Goal: Information Seeking & Learning: Learn about a topic

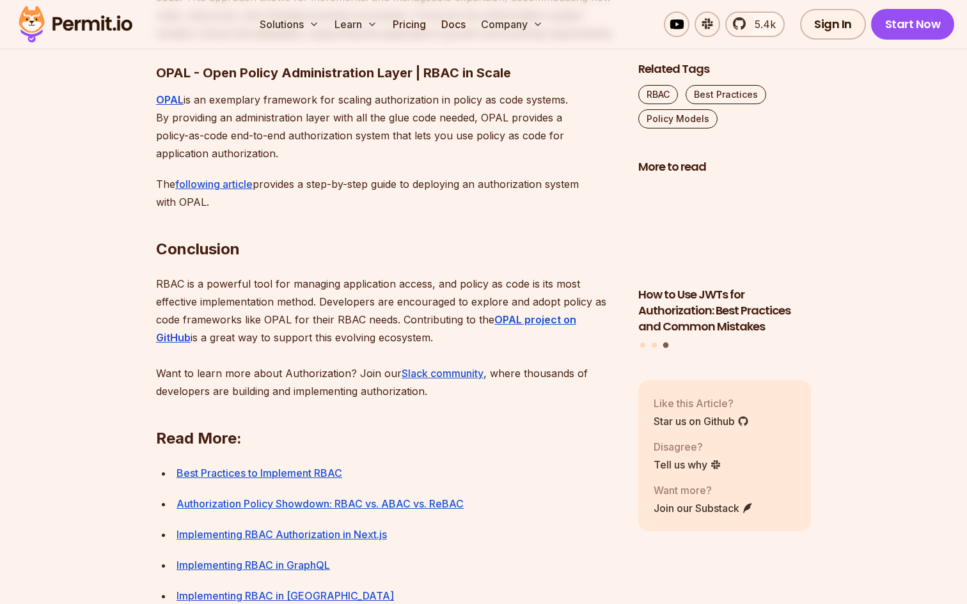
scroll to position [4375, 0]
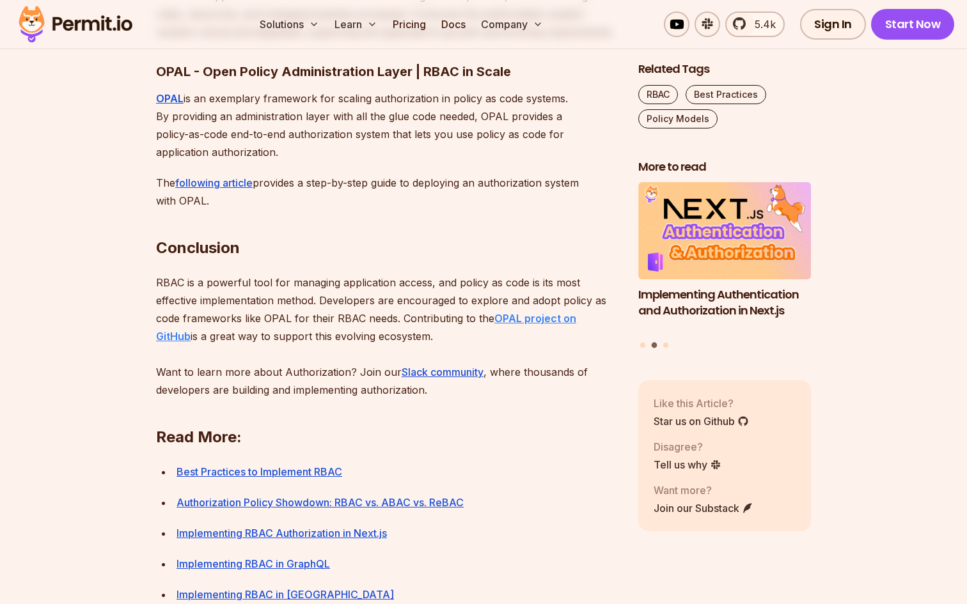
click at [553, 343] on strong "OPAL project on GitHub" at bounding box center [366, 327] width 420 height 31
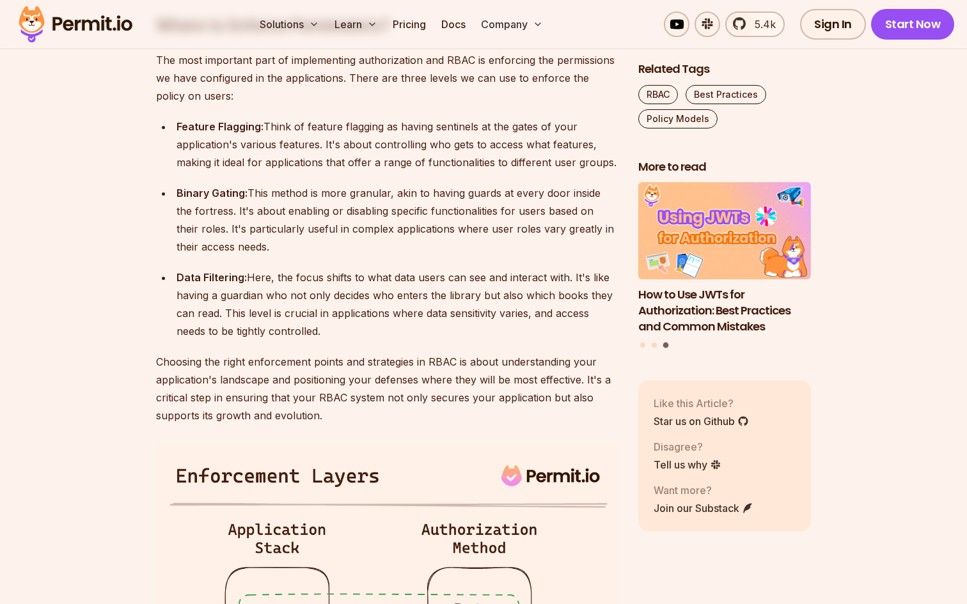
scroll to position [2744, 0]
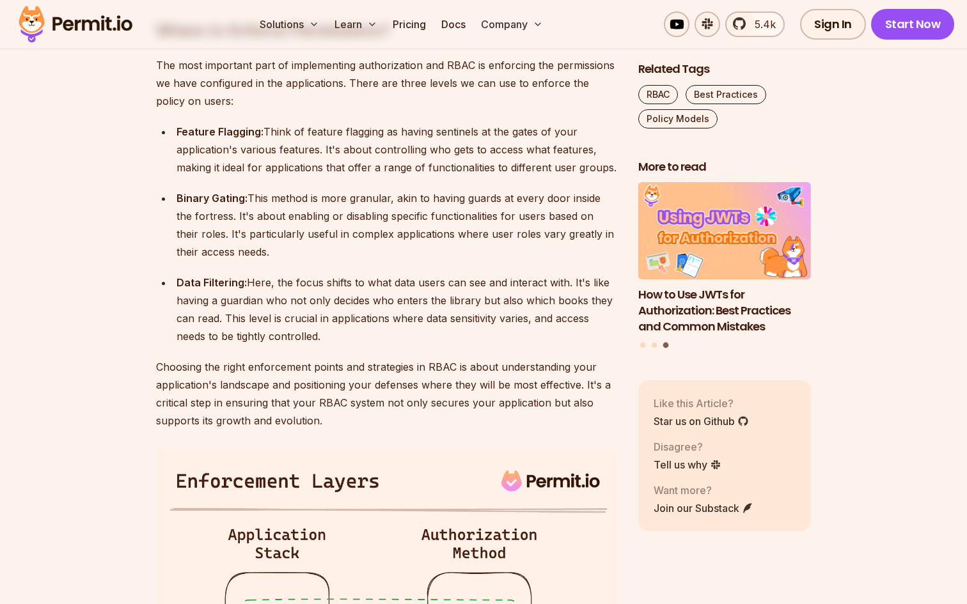
drag, startPoint x: 330, startPoint y: 404, endPoint x: 154, endPoint y: 200, distance: 269.8
click at [154, 200] on section "Table of Contents Introduction Role-Based Access Control (RBAC) is a basic mech…" at bounding box center [483, 292] width 967 height 4561
copy ul "Feature Flagging: Think of feature flagging as having sentinels at the gates of…"
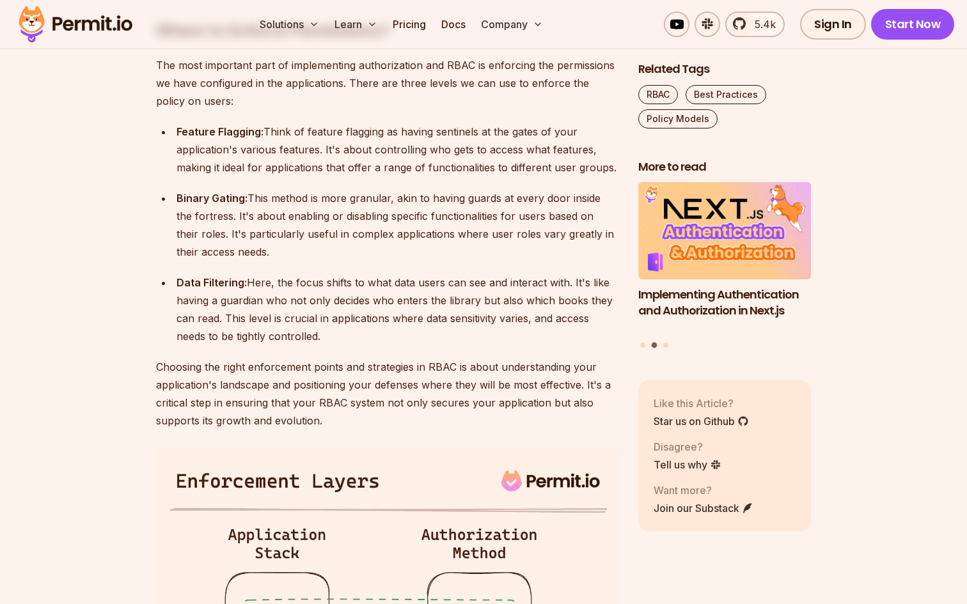
click at [269, 261] on div "Binary Gating: This method is more granular, akin to having guards at every doo…" at bounding box center [397, 225] width 441 height 72
drag, startPoint x: 175, startPoint y: 265, endPoint x: 244, endPoint y: 262, distance: 69.1
click at [244, 261] on li "Binary Gating: This method is more granular, akin to having guards at every doo…" at bounding box center [395, 225] width 445 height 72
copy strong "Binary Gating"
click at [273, 261] on div "Binary Gating: This method is more granular, akin to having guards at every doo…" at bounding box center [397, 225] width 441 height 72
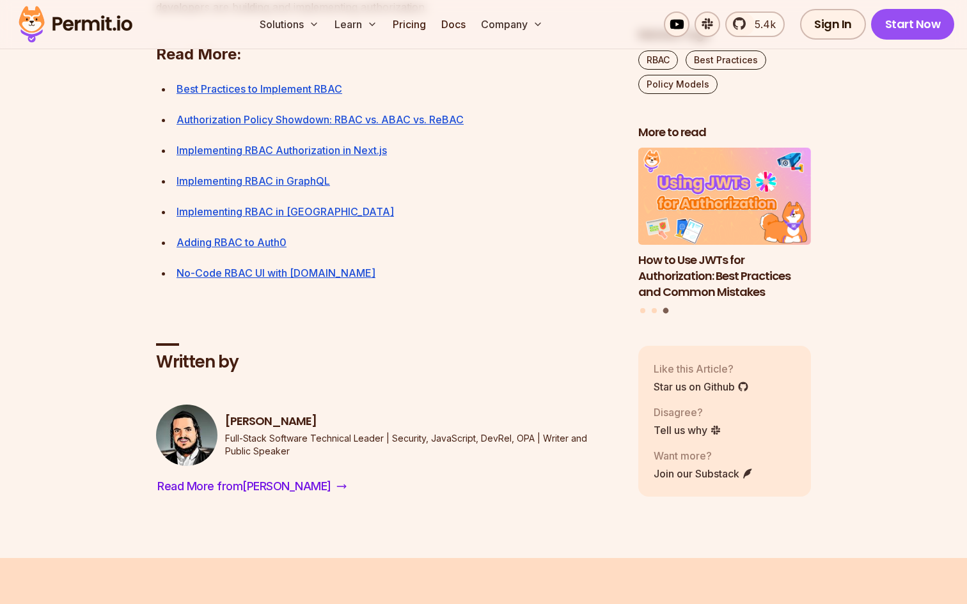
scroll to position [4781, 0]
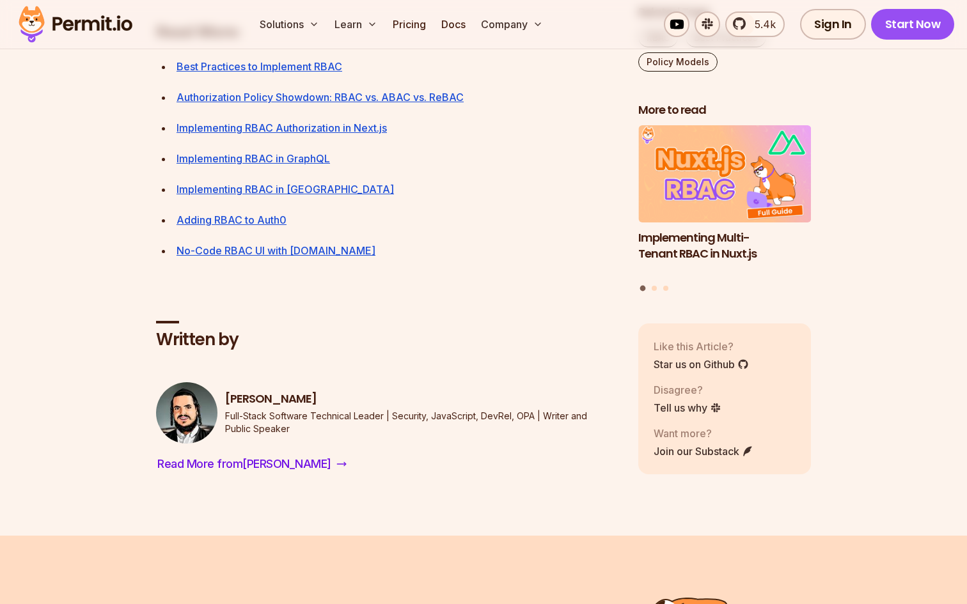
click at [86, 22] on img at bounding box center [75, 24] width 125 height 43
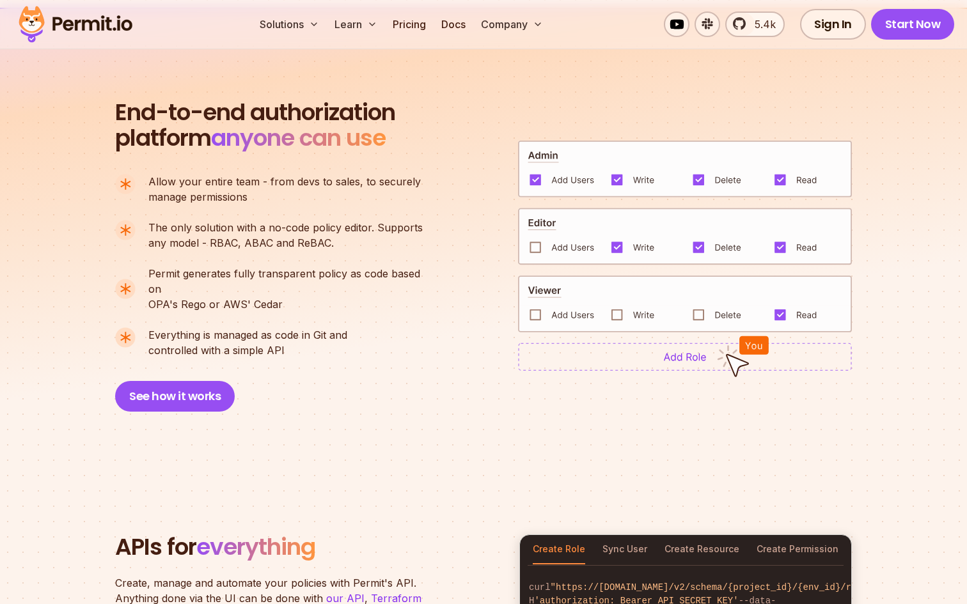
scroll to position [890, 0]
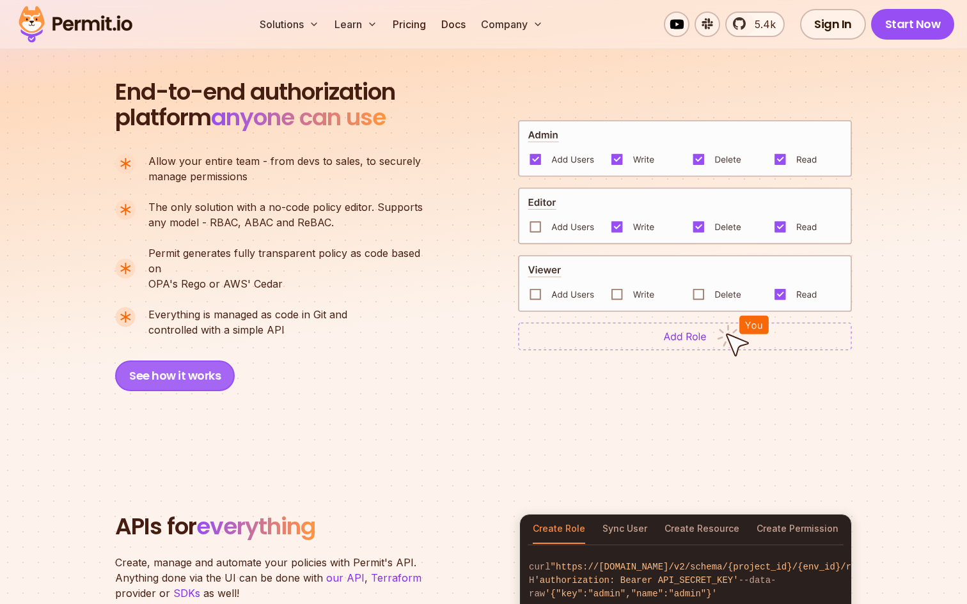
click at [173, 362] on button "See how it works" at bounding box center [175, 376] width 120 height 31
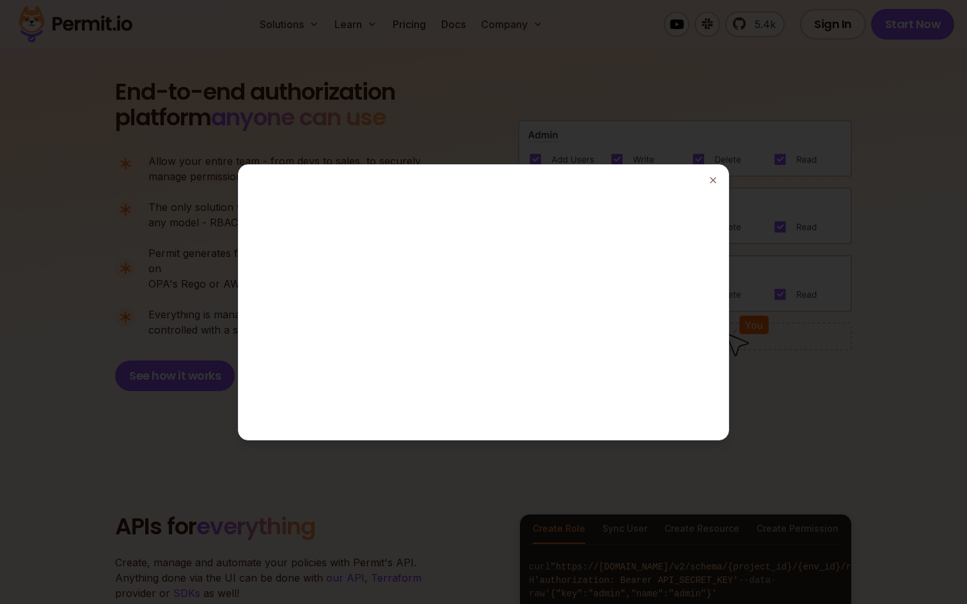
click at [862, 285] on div at bounding box center [483, 302] width 967 height 604
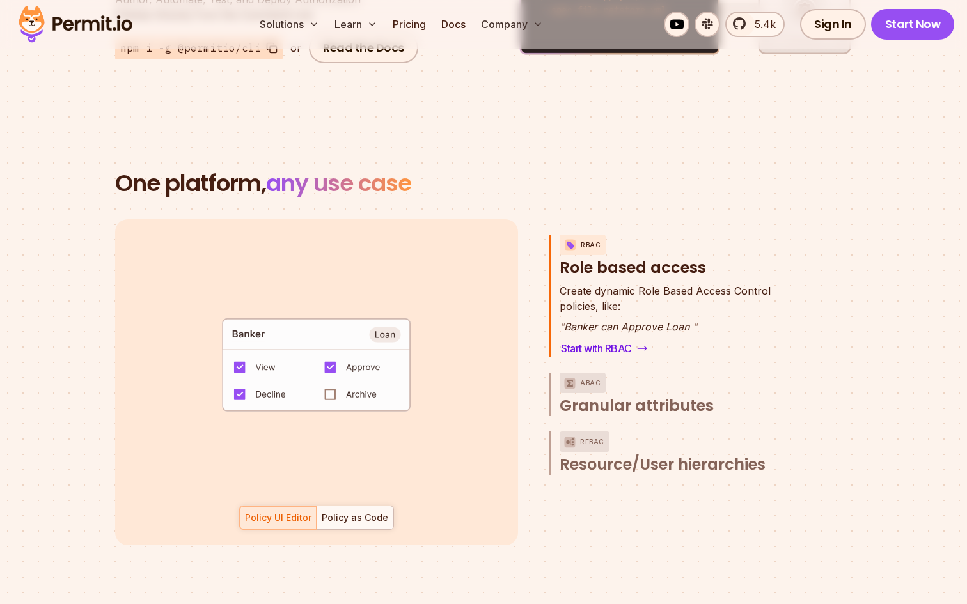
scroll to position [1752, 0]
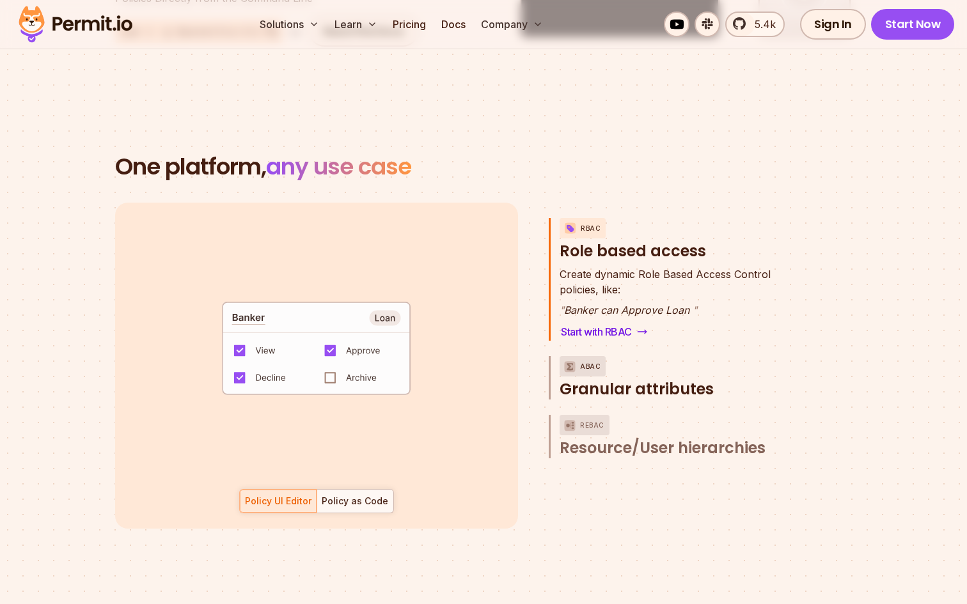
click at [643, 379] on span "Granular attributes" at bounding box center [637, 389] width 154 height 20
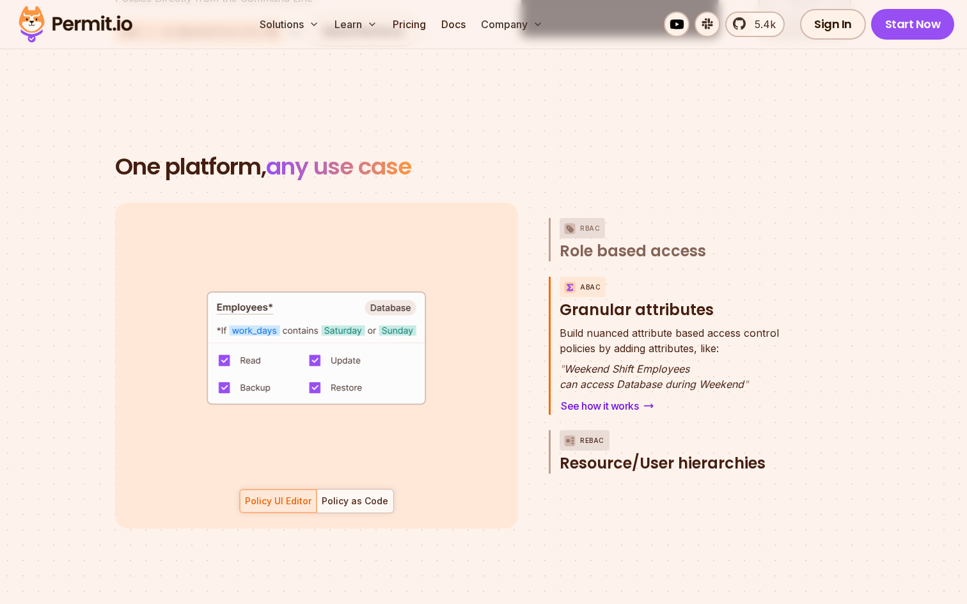
click at [648, 454] on span "Resource/User hierarchies" at bounding box center [663, 464] width 206 height 20
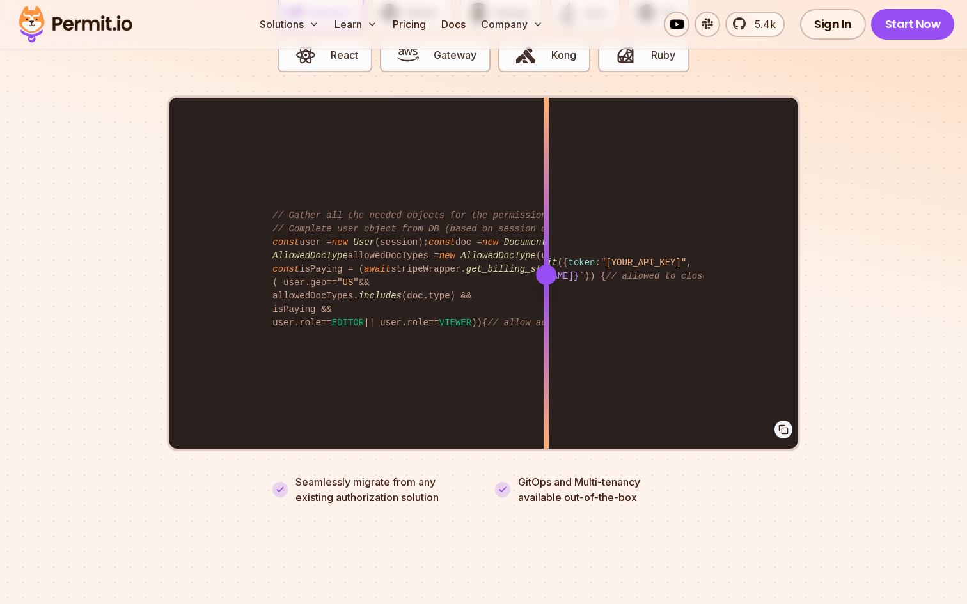
scroll to position [2603, 0]
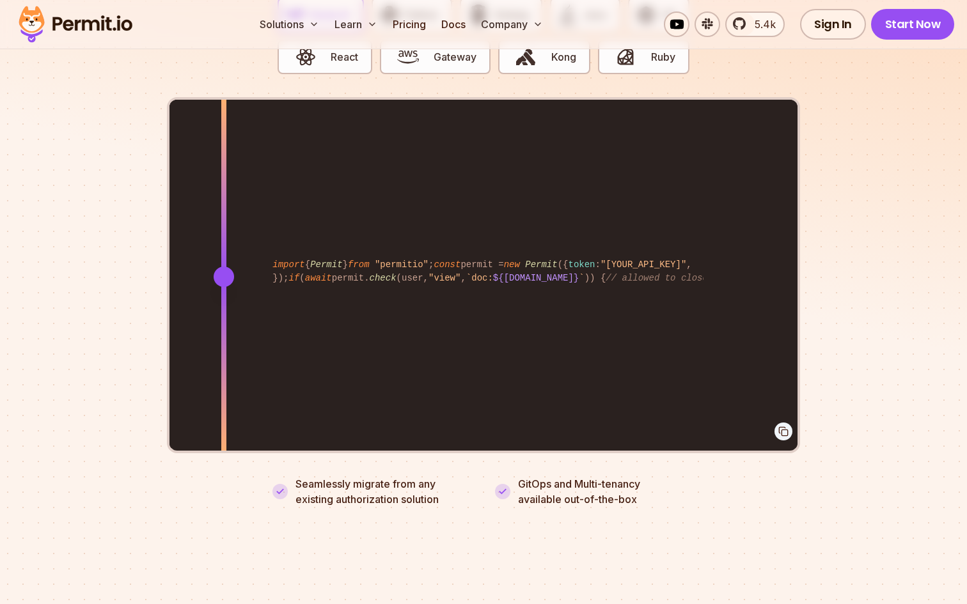
drag, startPoint x: 546, startPoint y: 260, endPoint x: 224, endPoint y: 349, distance: 334.6
click at [224, 349] on div at bounding box center [223, 276] width 5 height 353
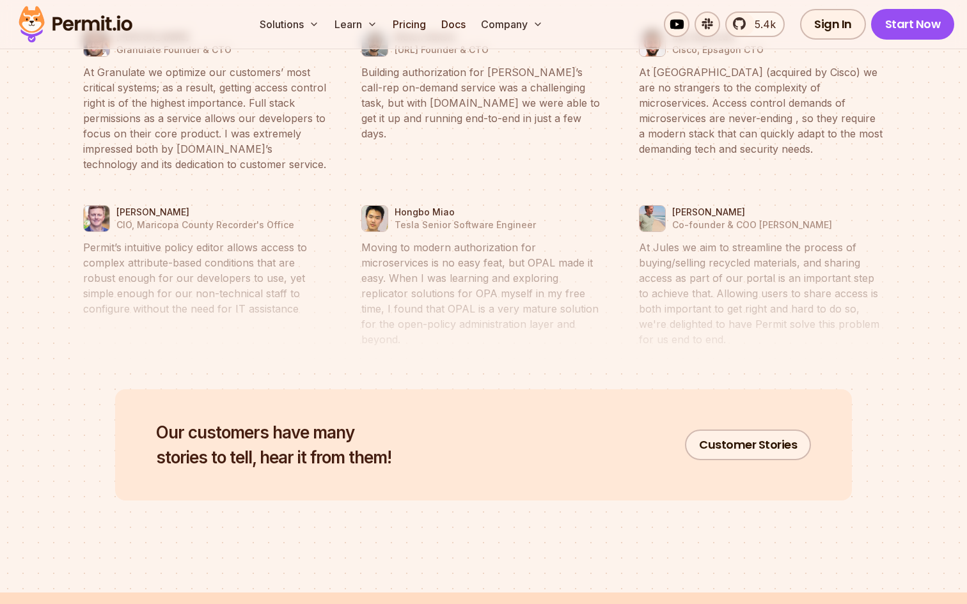
scroll to position [5937, 0]
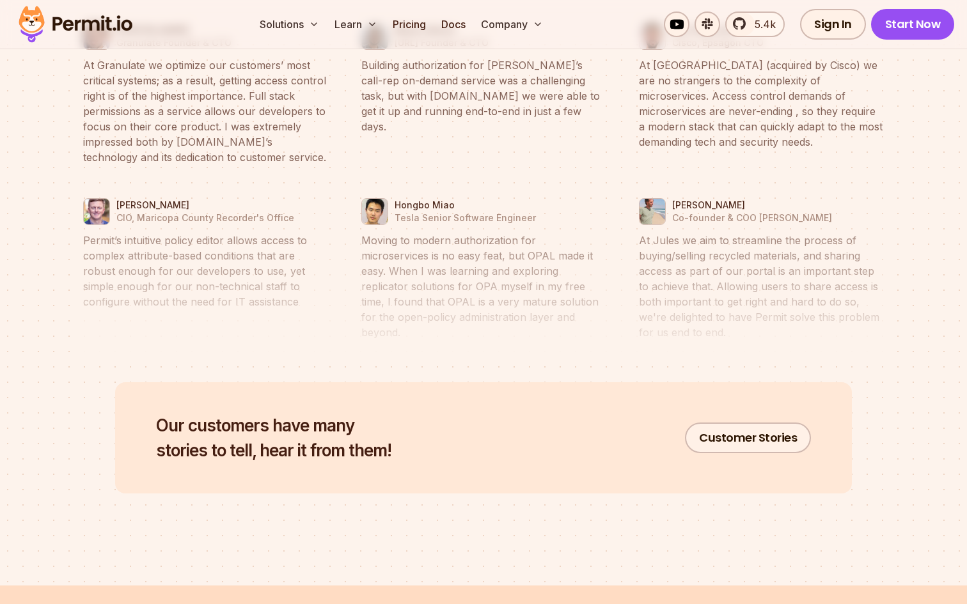
click at [349, 359] on ul "[PERSON_NAME] Granulate Founder & CTO At Granulate we optimize our customers’ m…" at bounding box center [483, 182] width 819 height 356
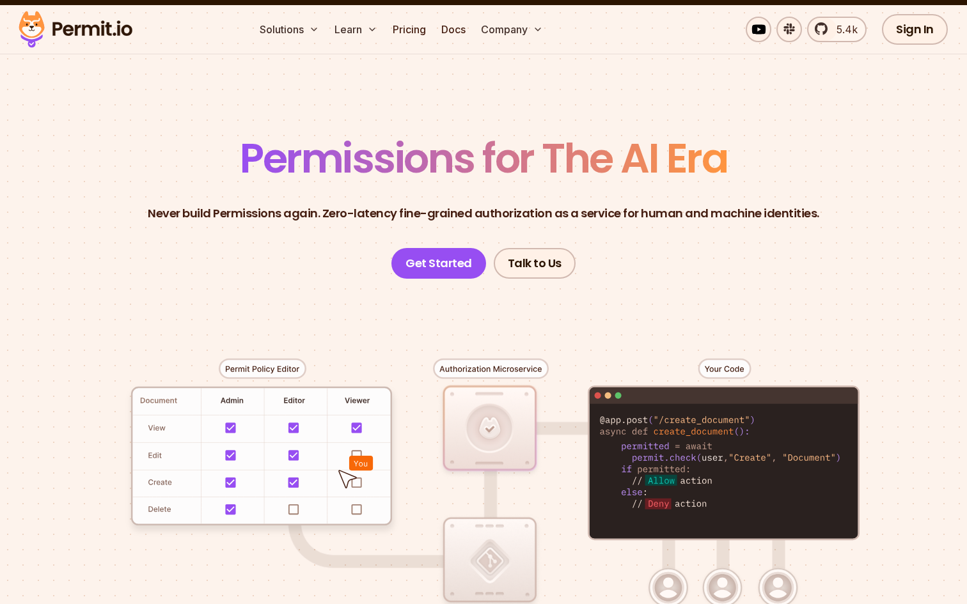
scroll to position [0, 0]
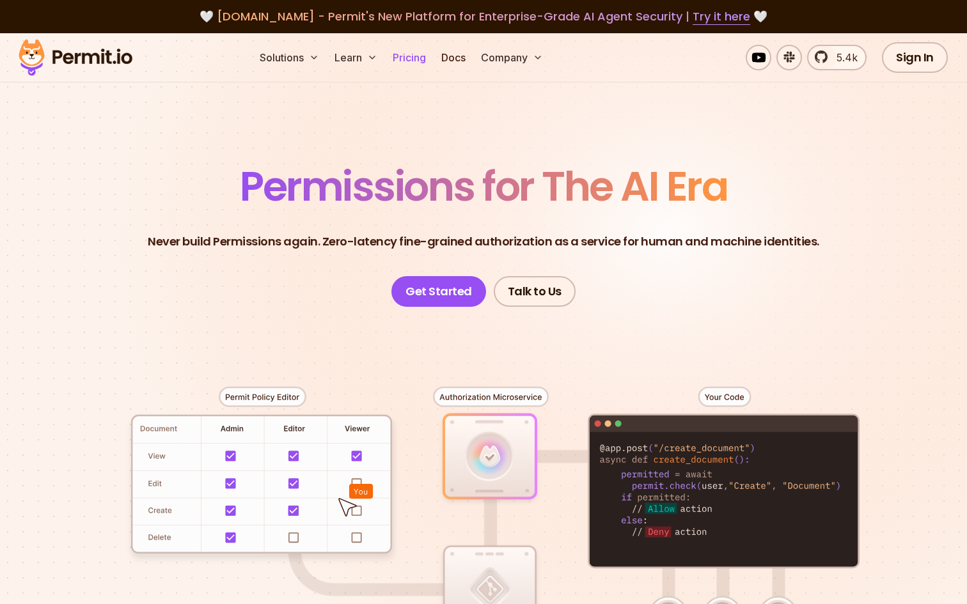
click at [420, 59] on link "Pricing" at bounding box center [409, 58] width 43 height 26
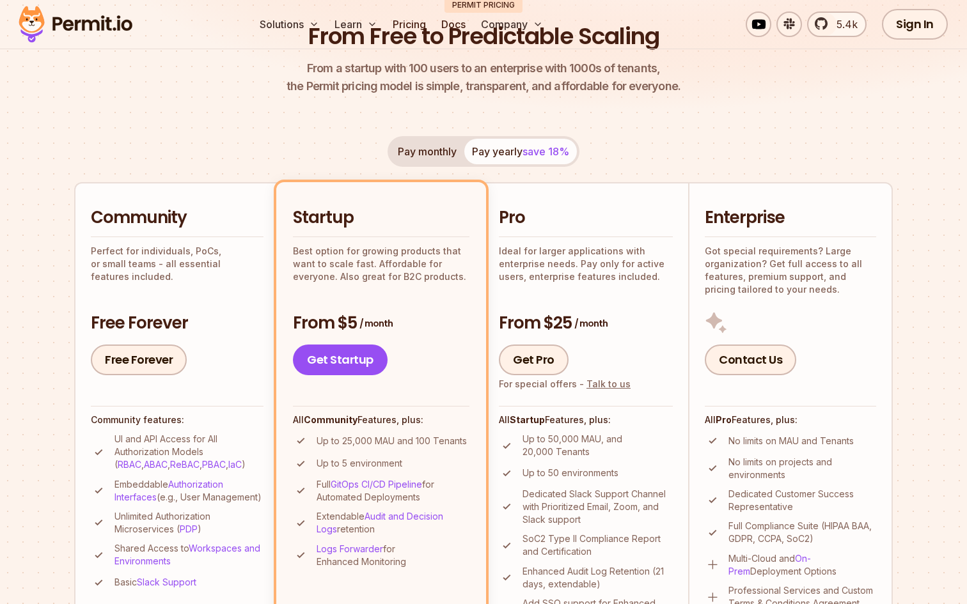
scroll to position [237, 0]
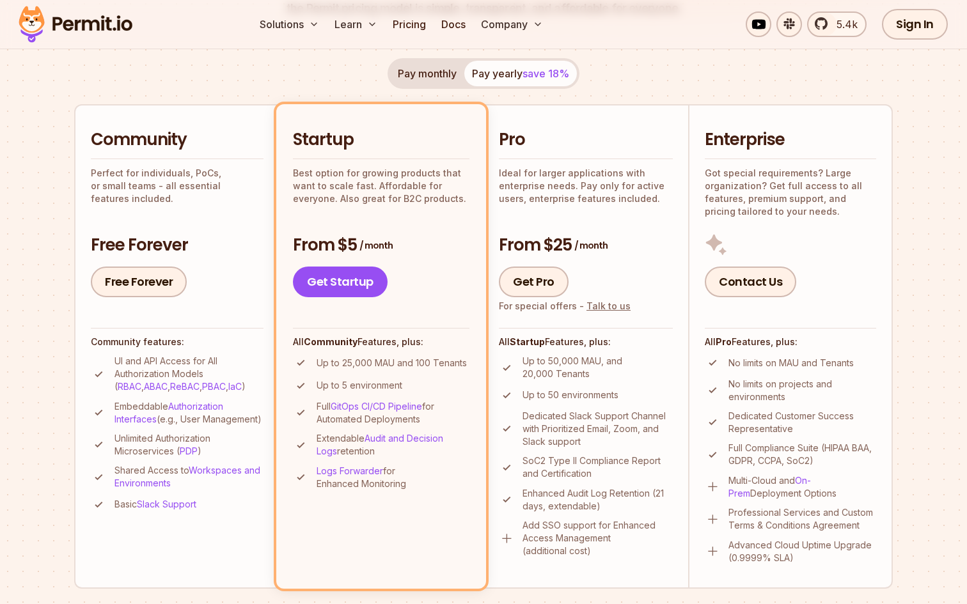
click at [438, 78] on button "Pay monthly" at bounding box center [427, 74] width 74 height 26
click at [501, 74] on button "Pay yearly save 18%" at bounding box center [520, 74] width 113 height 26
click at [447, 78] on button "Pay monthly" at bounding box center [427, 74] width 74 height 26
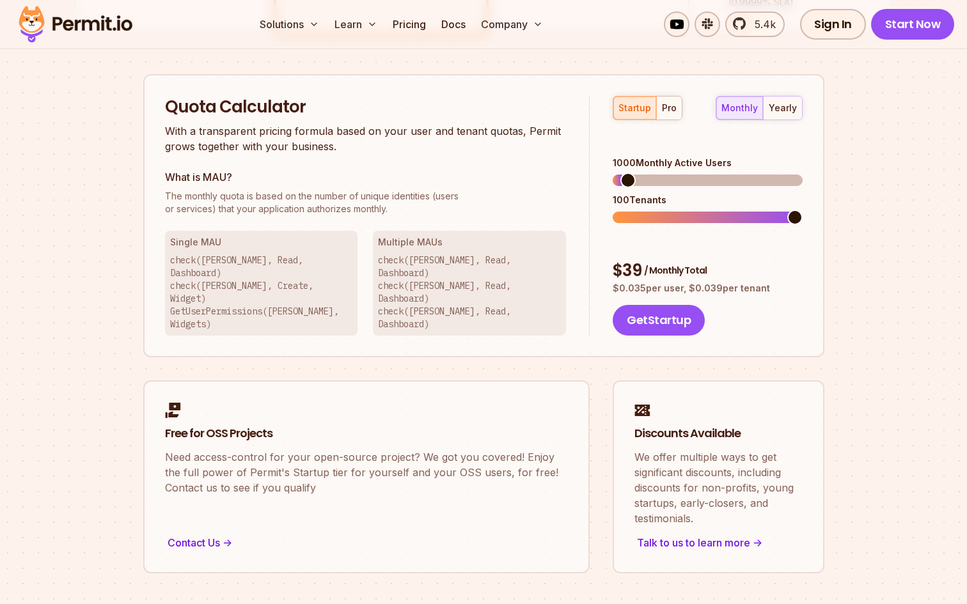
scroll to position [814, 0]
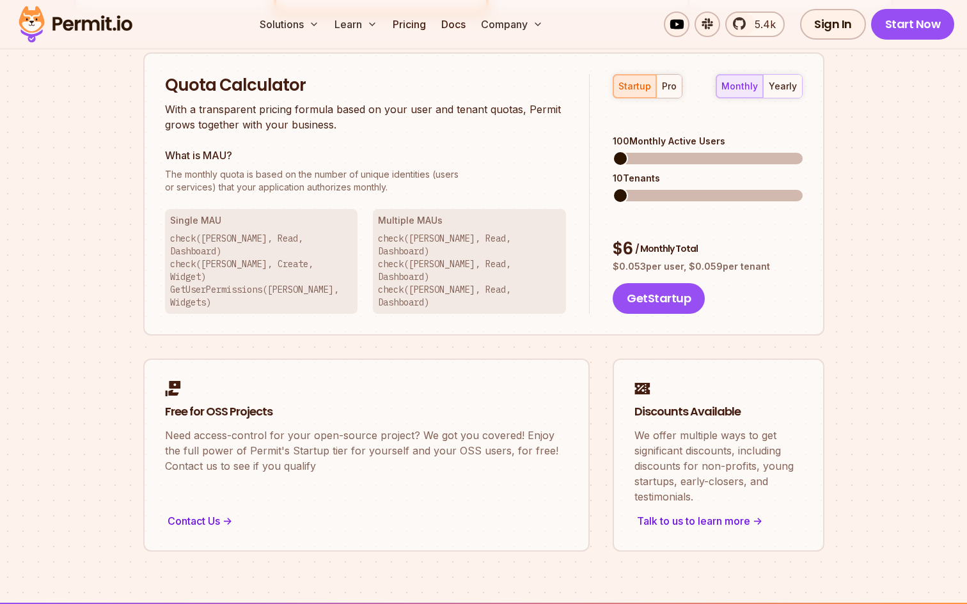
click at [613, 151] on span at bounding box center [620, 158] width 15 height 15
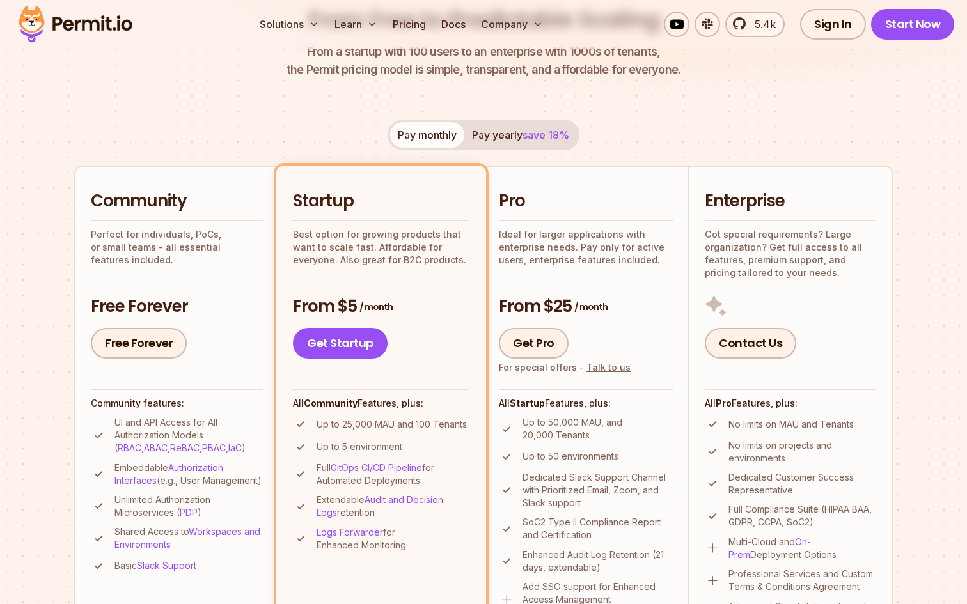
scroll to position [0, 0]
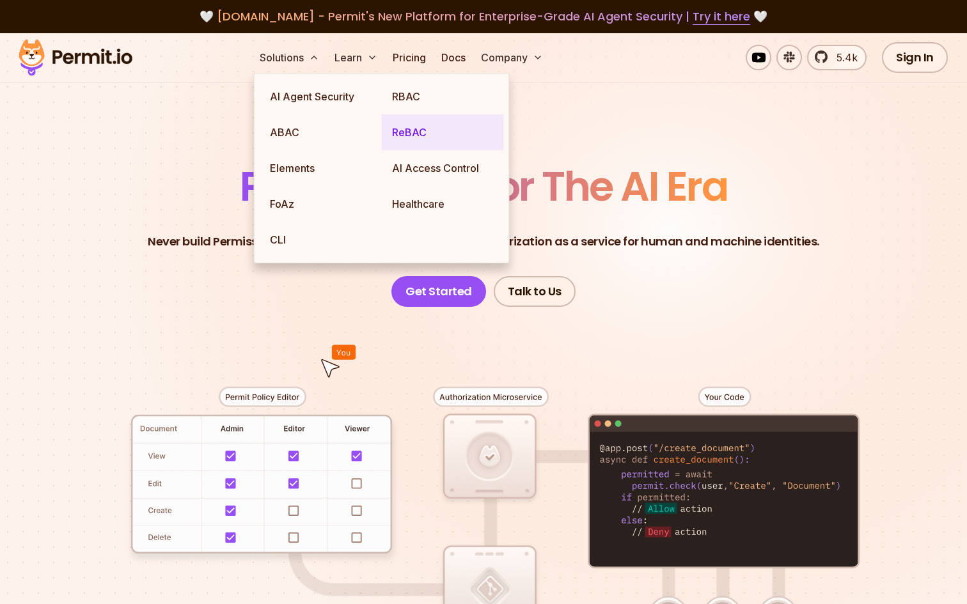
click at [420, 131] on link "ReBAC" at bounding box center [443, 133] width 122 height 36
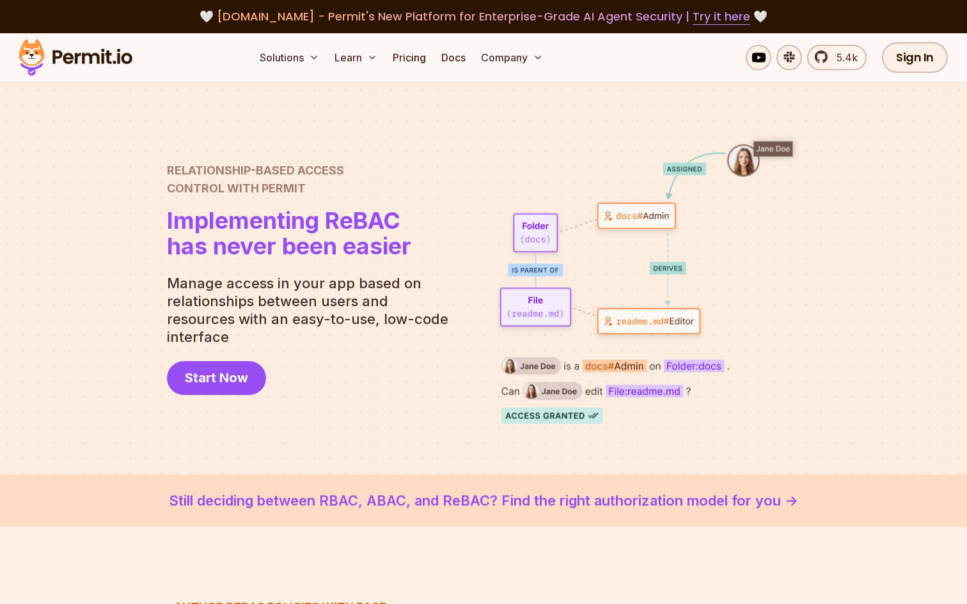
click at [745, 502] on link "Still deciding between RBAC, ABAC, and ReBAC? Find the right authorization mode…" at bounding box center [484, 501] width 906 height 21
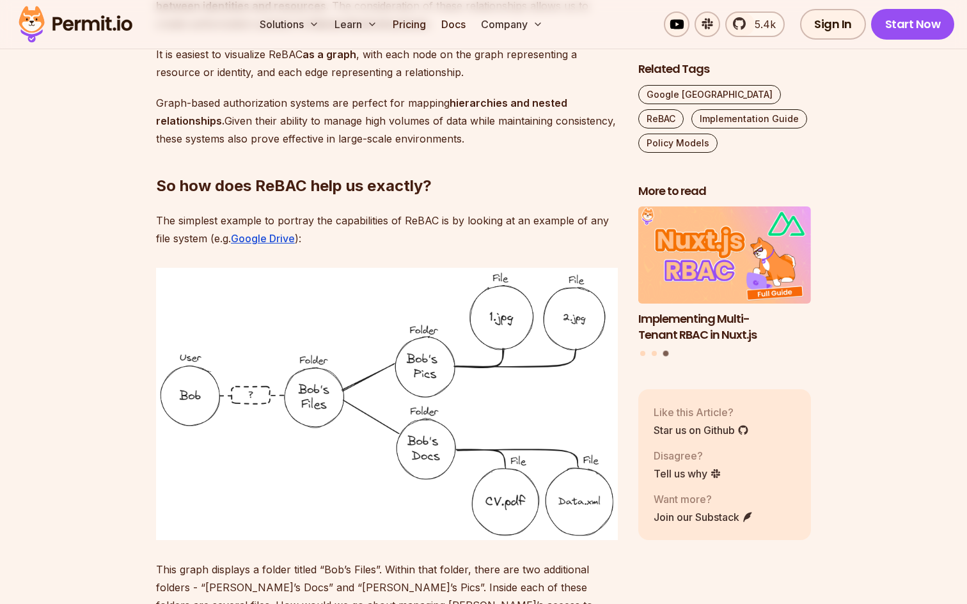
scroll to position [1274, 0]
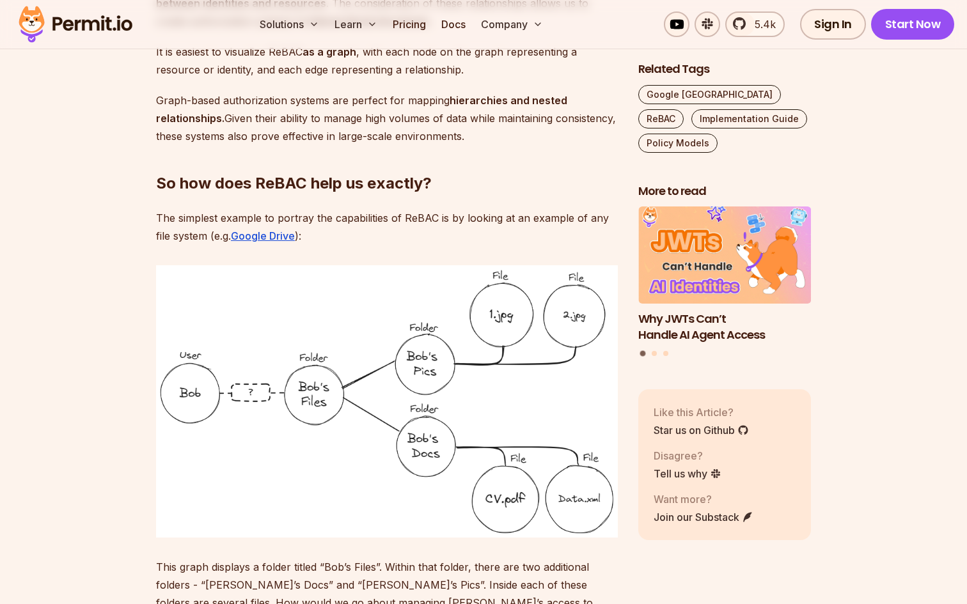
click at [312, 478] on img at bounding box center [387, 401] width 462 height 273
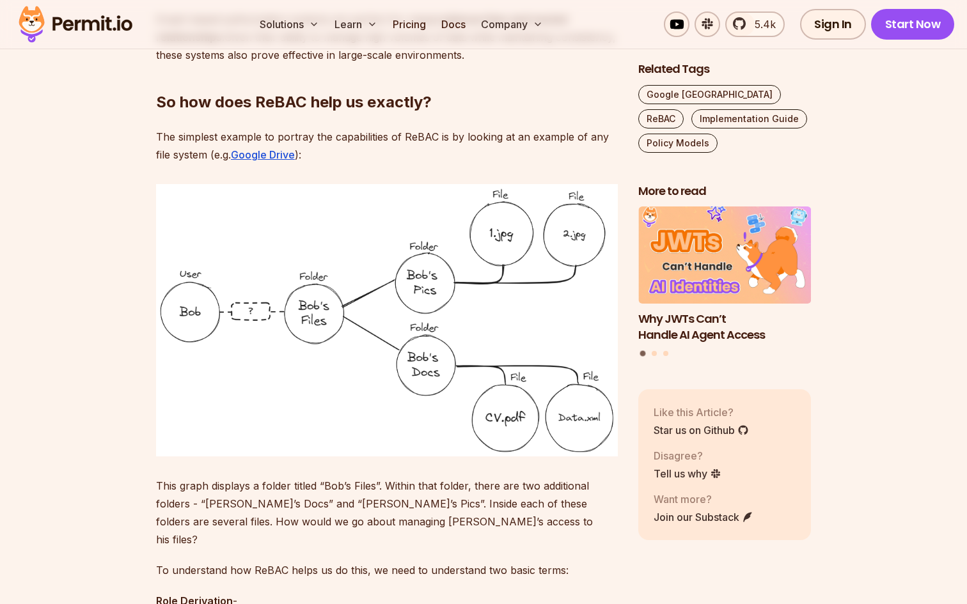
scroll to position [1358, 0]
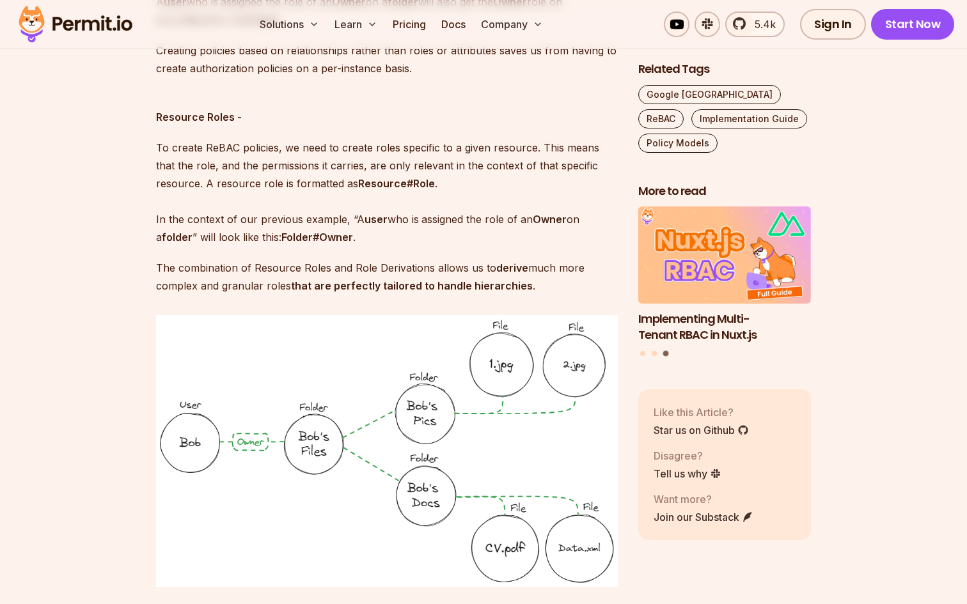
scroll to position [2037, 0]
